Goal: Task Accomplishment & Management: Use online tool/utility

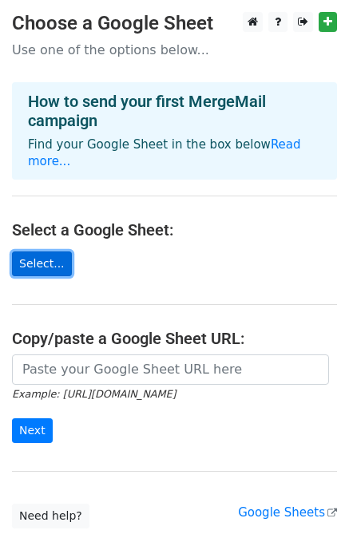
click at [44, 251] on link "Select..." at bounding box center [42, 263] width 60 height 25
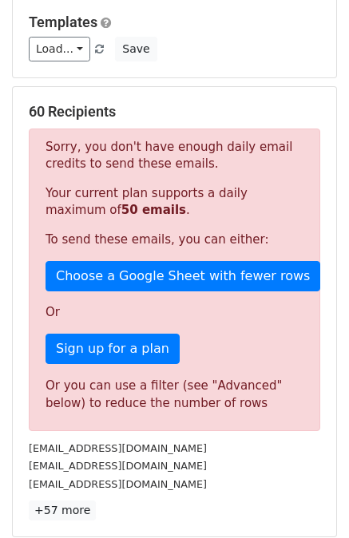
scroll to position [216, 0]
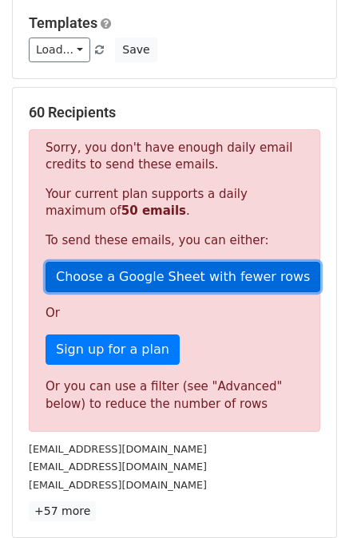
click at [140, 285] on link "Choose a Google Sheet with fewer rows" at bounding box center [182, 277] width 274 height 30
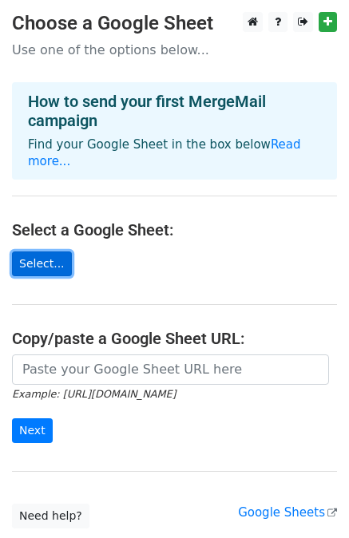
click at [42, 251] on link "Select..." at bounding box center [42, 263] width 60 height 25
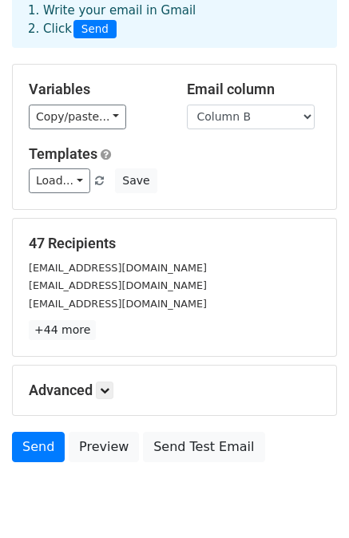
scroll to position [86, 0]
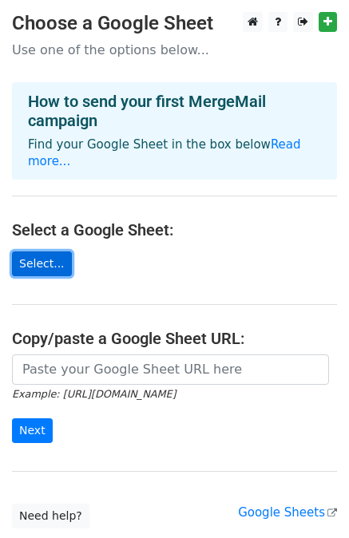
click at [22, 251] on link "Select..." at bounding box center [42, 263] width 60 height 25
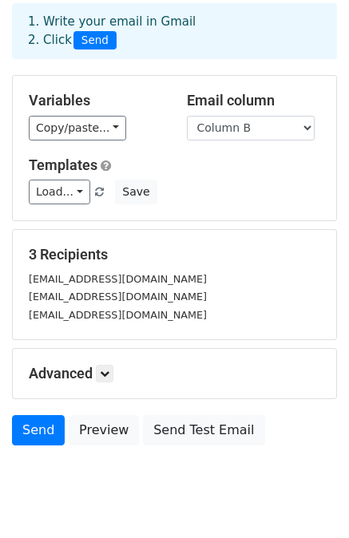
scroll to position [73, 0]
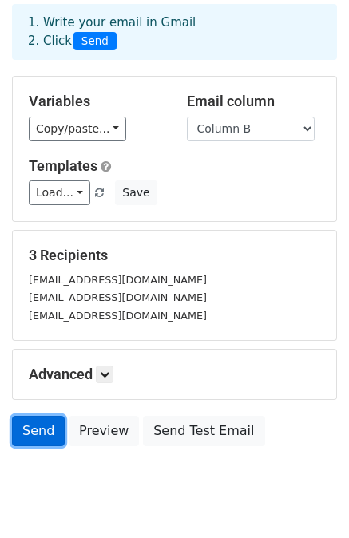
click at [37, 420] on link "Send" at bounding box center [38, 431] width 53 height 30
click at [34, 436] on link "Send" at bounding box center [38, 431] width 53 height 30
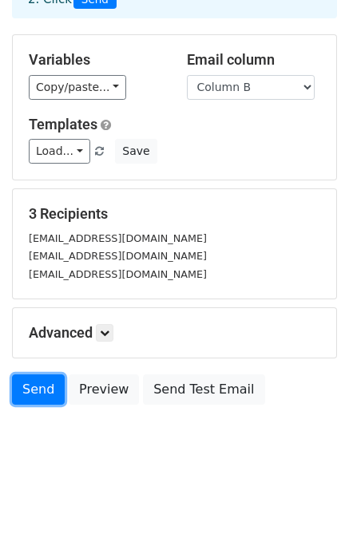
scroll to position [0, 0]
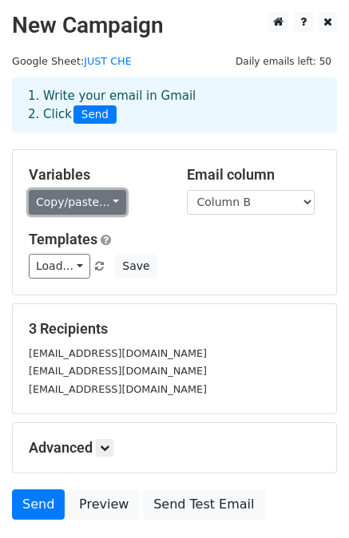
click at [95, 204] on link "Copy/paste..." at bounding box center [77, 202] width 97 height 25
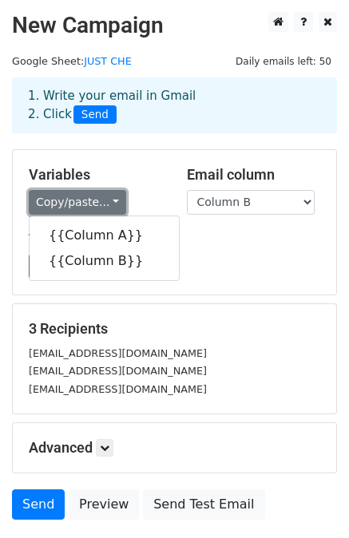
click at [95, 204] on link "Copy/paste..." at bounding box center [77, 202] width 97 height 25
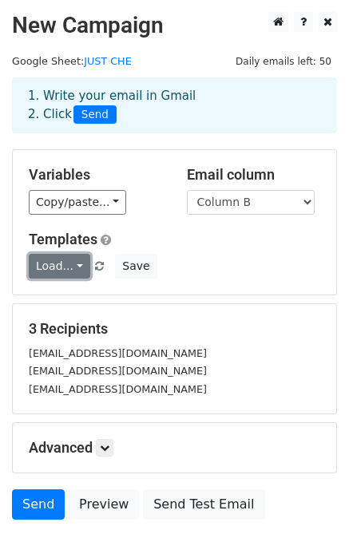
click at [61, 268] on link "Load..." at bounding box center [59, 266] width 61 height 25
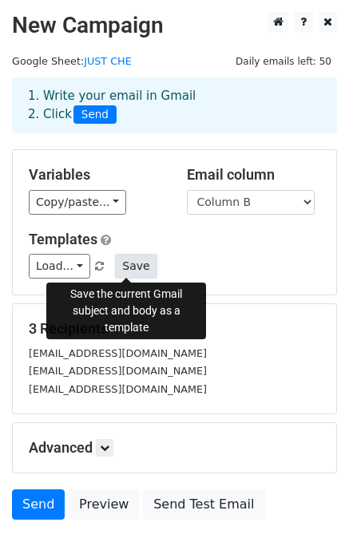
click at [118, 269] on button "Save" at bounding box center [135, 266] width 41 height 25
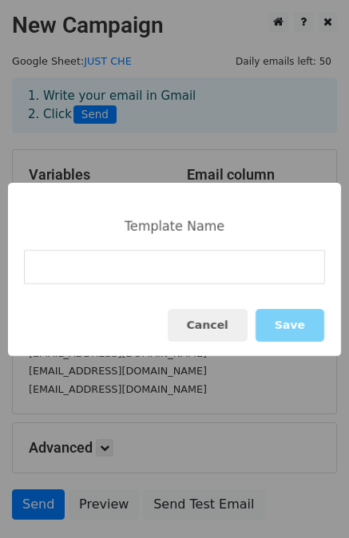
click at [190, 270] on input at bounding box center [174, 267] width 301 height 34
type input "Campus Invite"
click at [294, 332] on button "Save" at bounding box center [289, 325] width 69 height 33
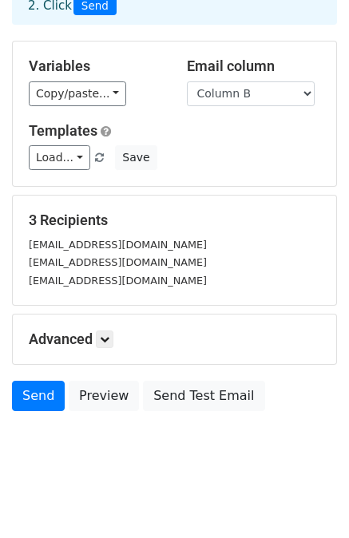
scroll to position [108, 0]
click at [103, 335] on icon at bounding box center [105, 339] width 10 height 10
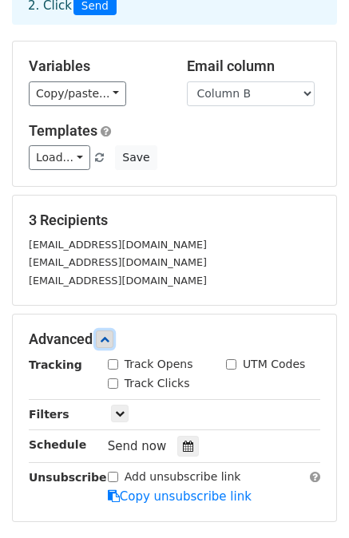
click at [103, 335] on icon at bounding box center [105, 339] width 10 height 10
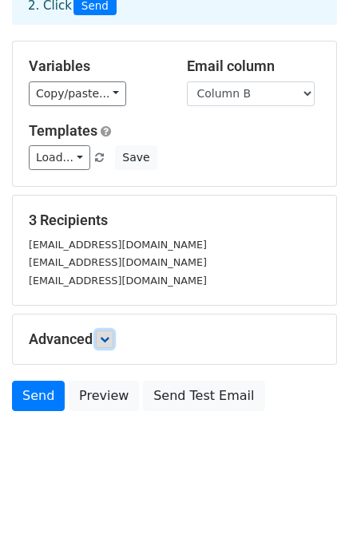
scroll to position [115, 0]
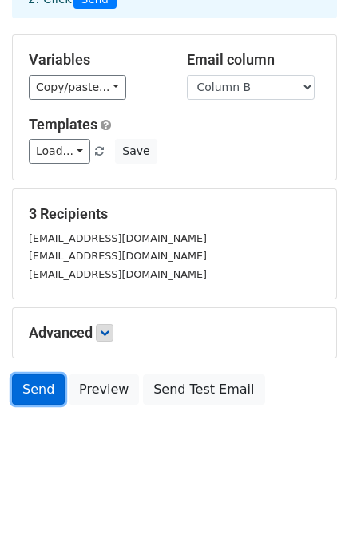
click at [29, 385] on link "Send" at bounding box center [38, 389] width 53 height 30
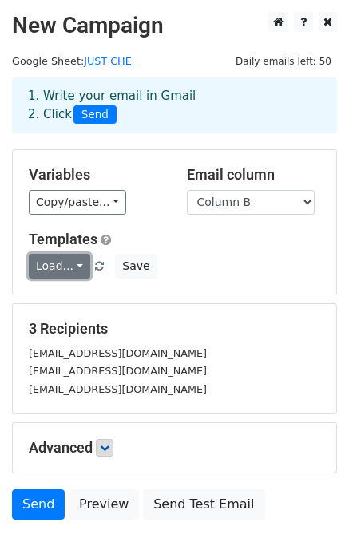
click at [64, 262] on link "Load..." at bounding box center [59, 266] width 61 height 25
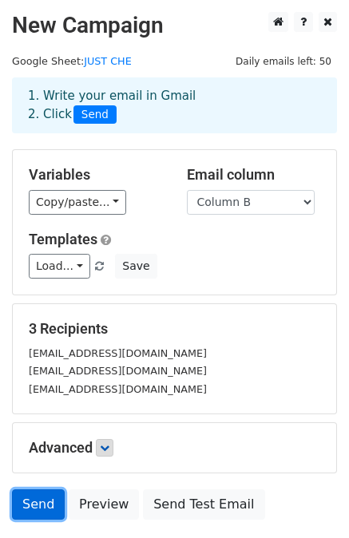
click at [47, 501] on link "Send" at bounding box center [38, 504] width 53 height 30
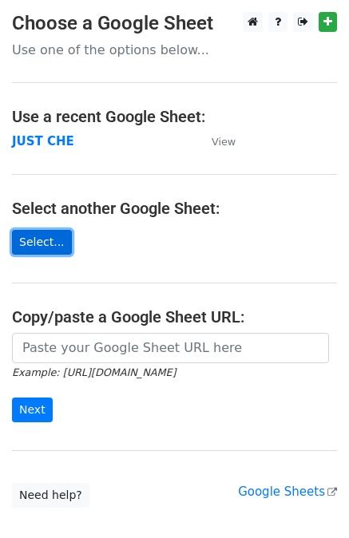
click at [47, 241] on link "Select..." at bounding box center [42, 242] width 60 height 25
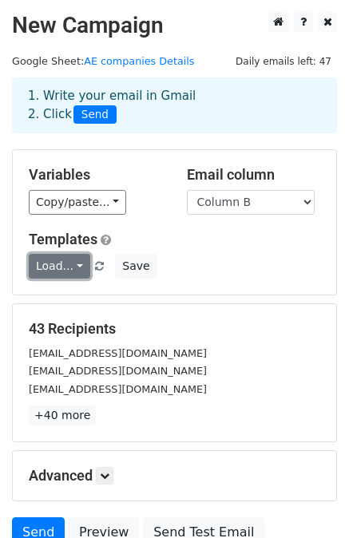
click at [73, 266] on link "Load..." at bounding box center [59, 266] width 61 height 25
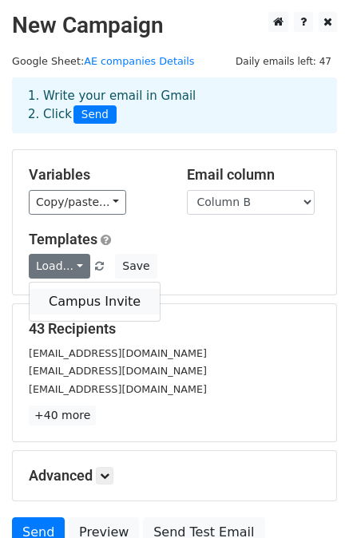
click at [74, 305] on link "Campus Invite" at bounding box center [95, 302] width 130 height 26
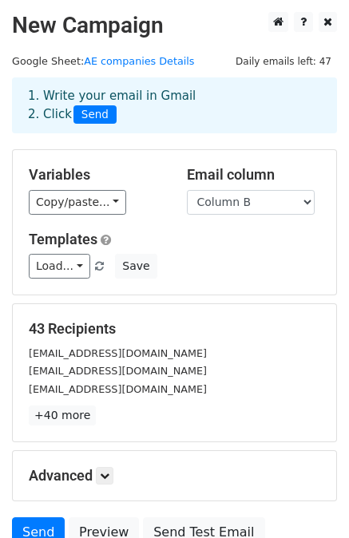
scroll to position [144, 0]
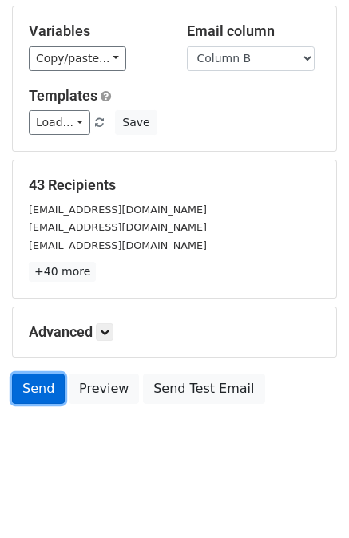
click at [37, 385] on link "Send" at bounding box center [38, 388] width 53 height 30
click at [47, 384] on link "Send" at bounding box center [38, 388] width 53 height 30
click at [77, 442] on body "New Campaign Daily emails left: 47 Google Sheet: AE companies Details 1. Write …" at bounding box center [174, 171] width 349 height 607
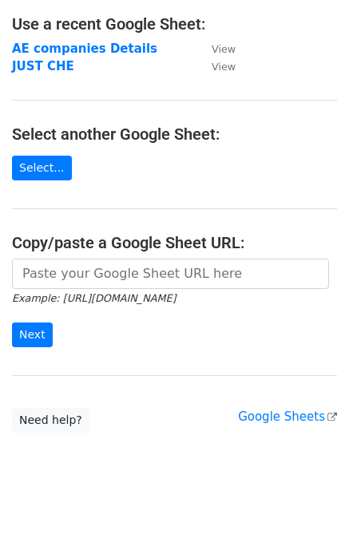
scroll to position [95, 0]
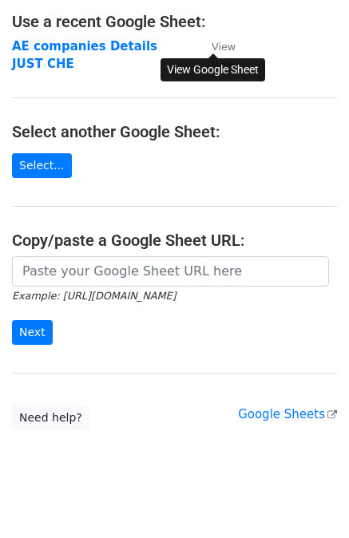
click at [224, 46] on small "View" at bounding box center [223, 47] width 24 height 12
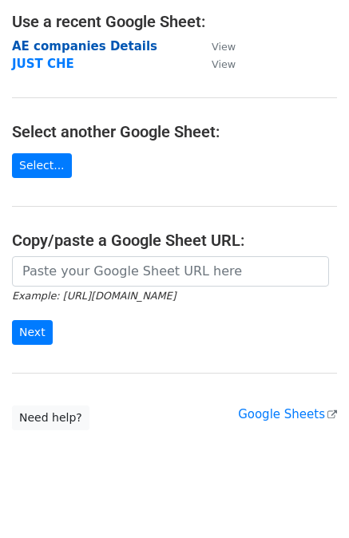
click at [49, 44] on strong "AE companies Details" at bounding box center [84, 46] width 145 height 14
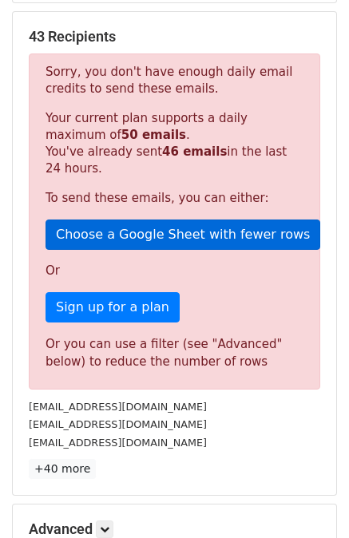
scroll to position [295, 0]
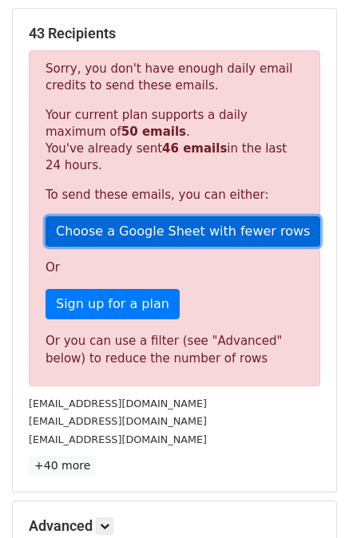
click at [108, 231] on link "Choose a Google Sheet with fewer rows" at bounding box center [182, 231] width 274 height 30
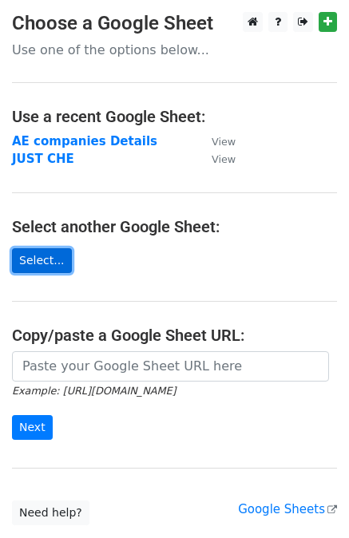
click at [55, 265] on link "Select..." at bounding box center [42, 260] width 60 height 25
click at [145, 151] on td "JUST CHE" at bounding box center [103, 159] width 183 height 18
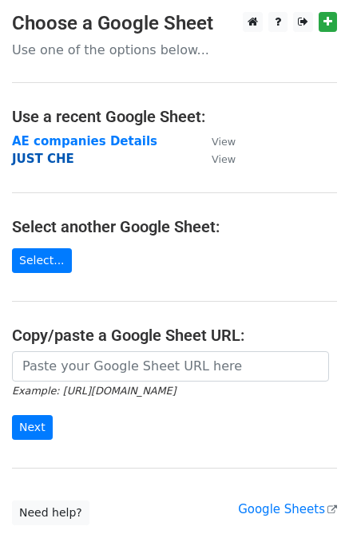
click at [38, 164] on strong "JUST CHE" at bounding box center [43, 159] width 62 height 14
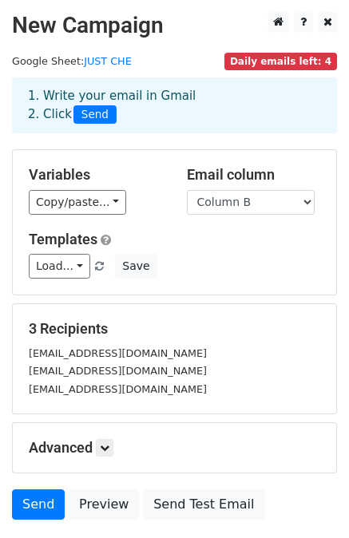
scroll to position [115, 0]
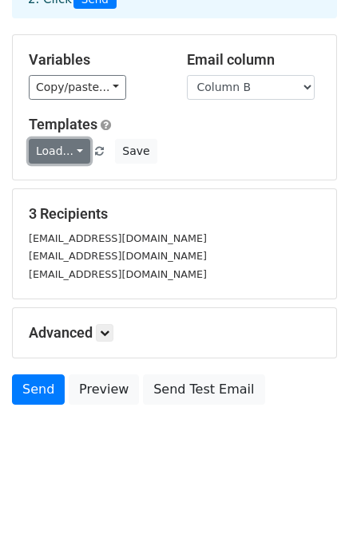
click at [69, 144] on link "Load..." at bounding box center [59, 151] width 61 height 25
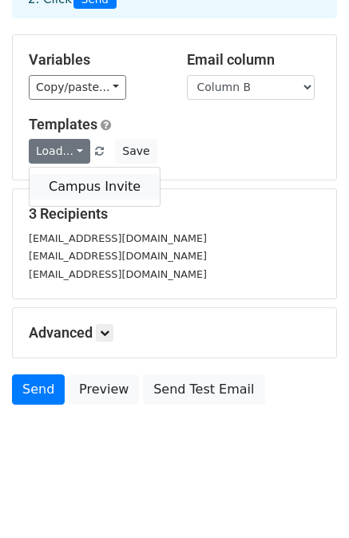
click at [83, 183] on link "Campus Invite" at bounding box center [95, 187] width 130 height 26
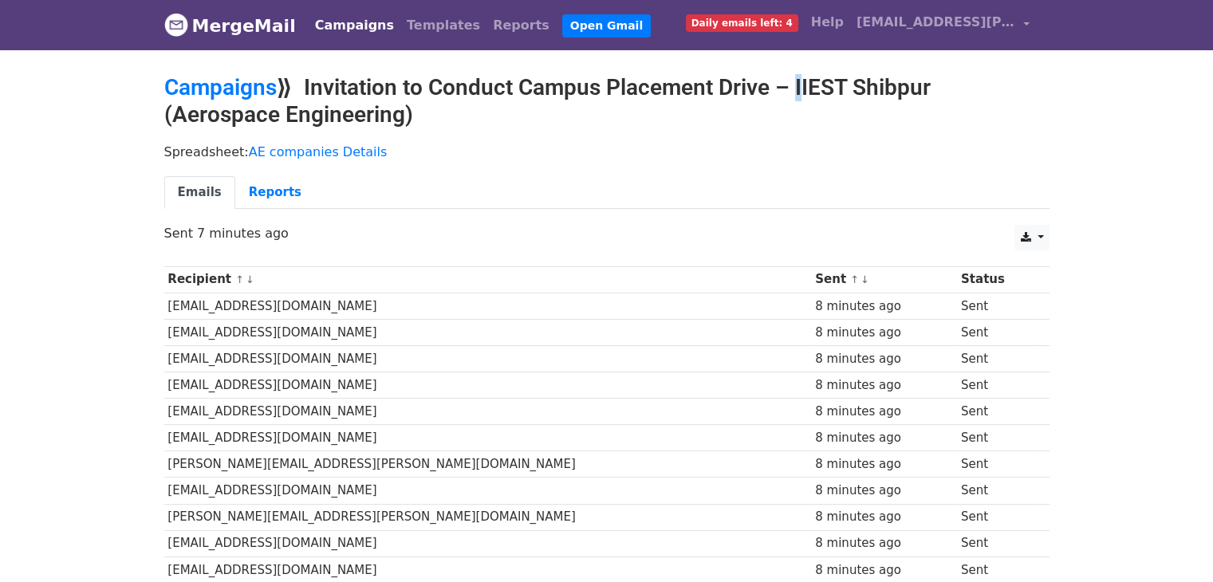
drag, startPoint x: 783, startPoint y: 81, endPoint x: 795, endPoint y: 85, distance: 12.9
click at [795, 85] on h2 "Campaigns ⟫ Invitation to Conduct Campus Placement Drive – IIEST Shibpur (Aeros…" at bounding box center [607, 100] width 886 height 53
